Goal: Information Seeking & Learning: Learn about a topic

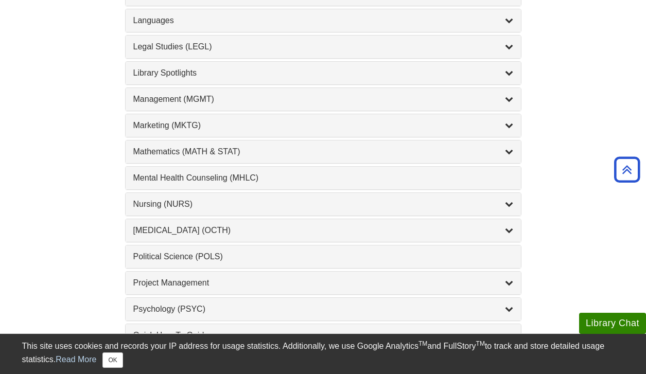
scroll to position [867, 0]
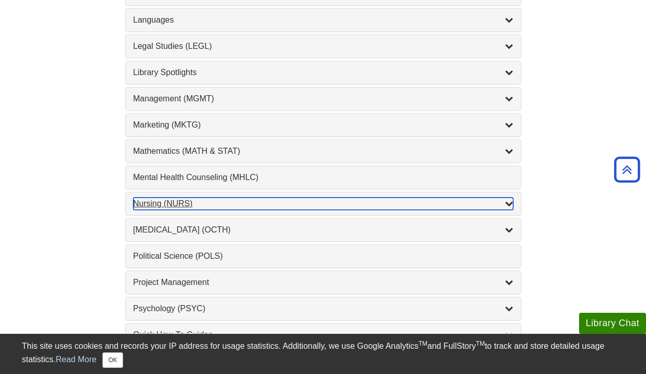
click at [509, 203] on icon "List of Subjects" at bounding box center [509, 203] width 8 height 8
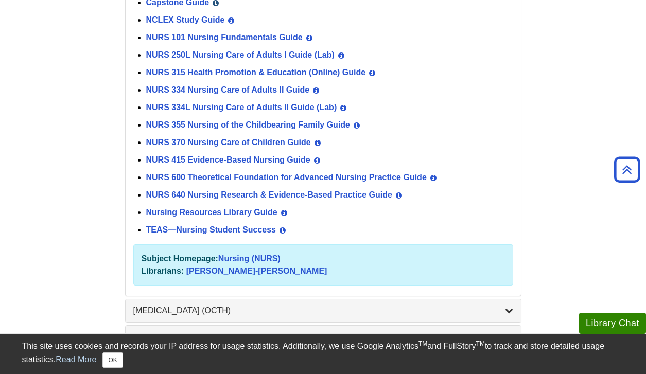
scroll to position [1090, 0]
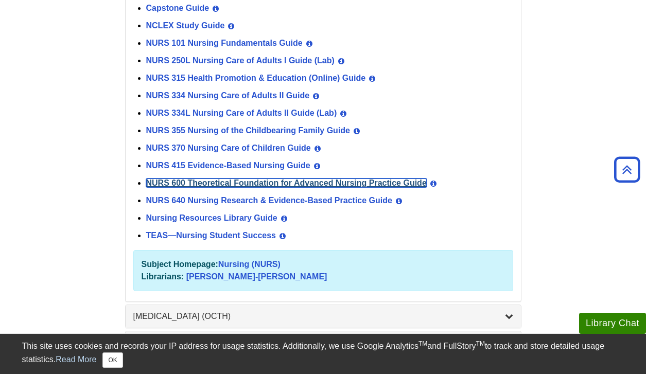
click at [287, 182] on link "NURS 600 Theoretical Foundation for Advanced Nursing Practice Guide" at bounding box center [286, 183] width 281 height 9
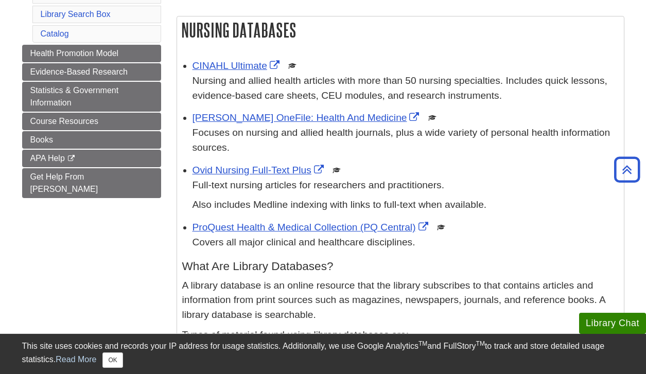
scroll to position [194, 0]
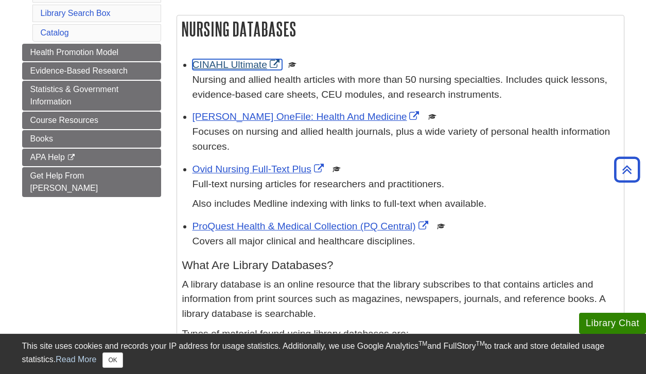
click at [244, 65] on link "CINAHL Ultimate" at bounding box center [238, 64] width 90 height 11
click at [228, 66] on link "CINAHL Ultimate" at bounding box center [238, 64] width 90 height 11
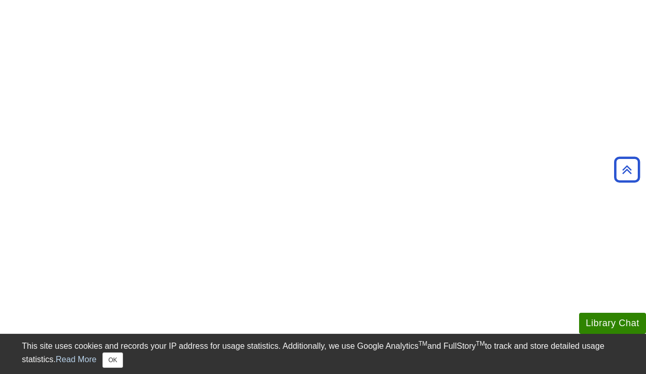
scroll to position [668, 0]
